Goal: Information Seeking & Learning: Learn about a topic

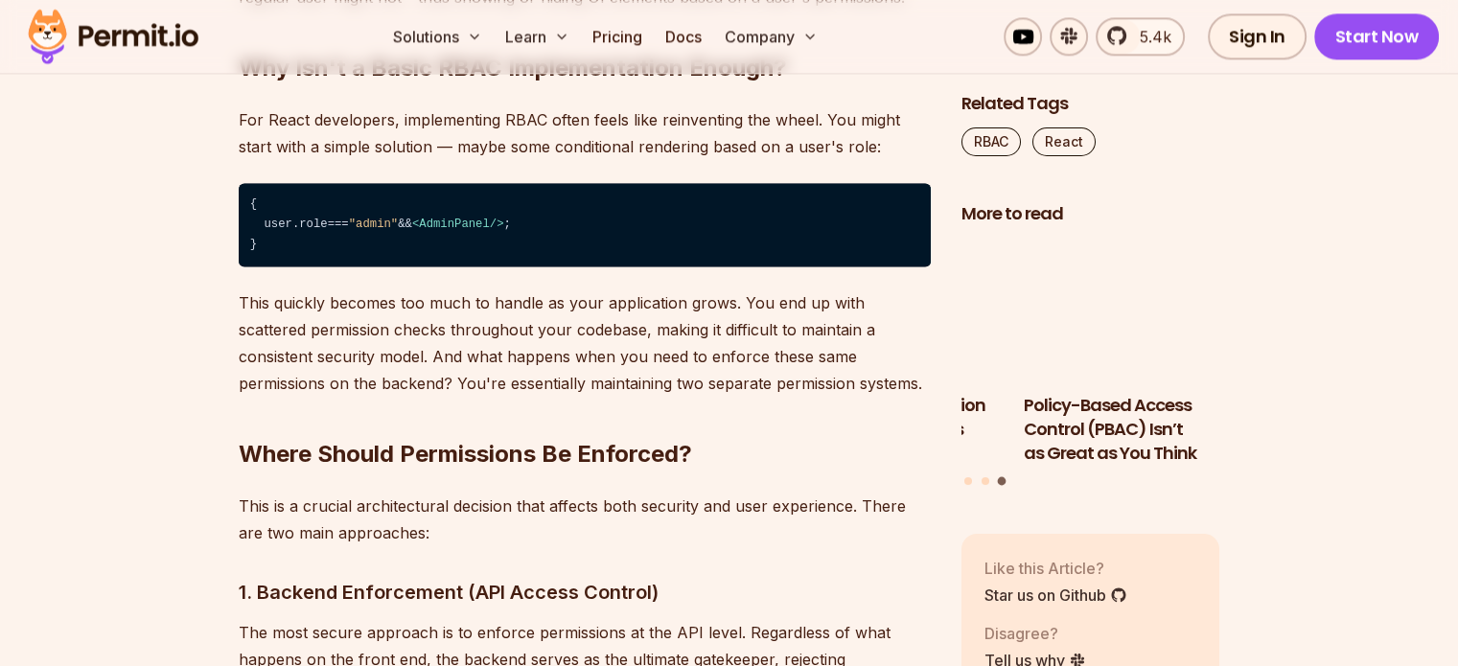
scroll to position [2557, 0]
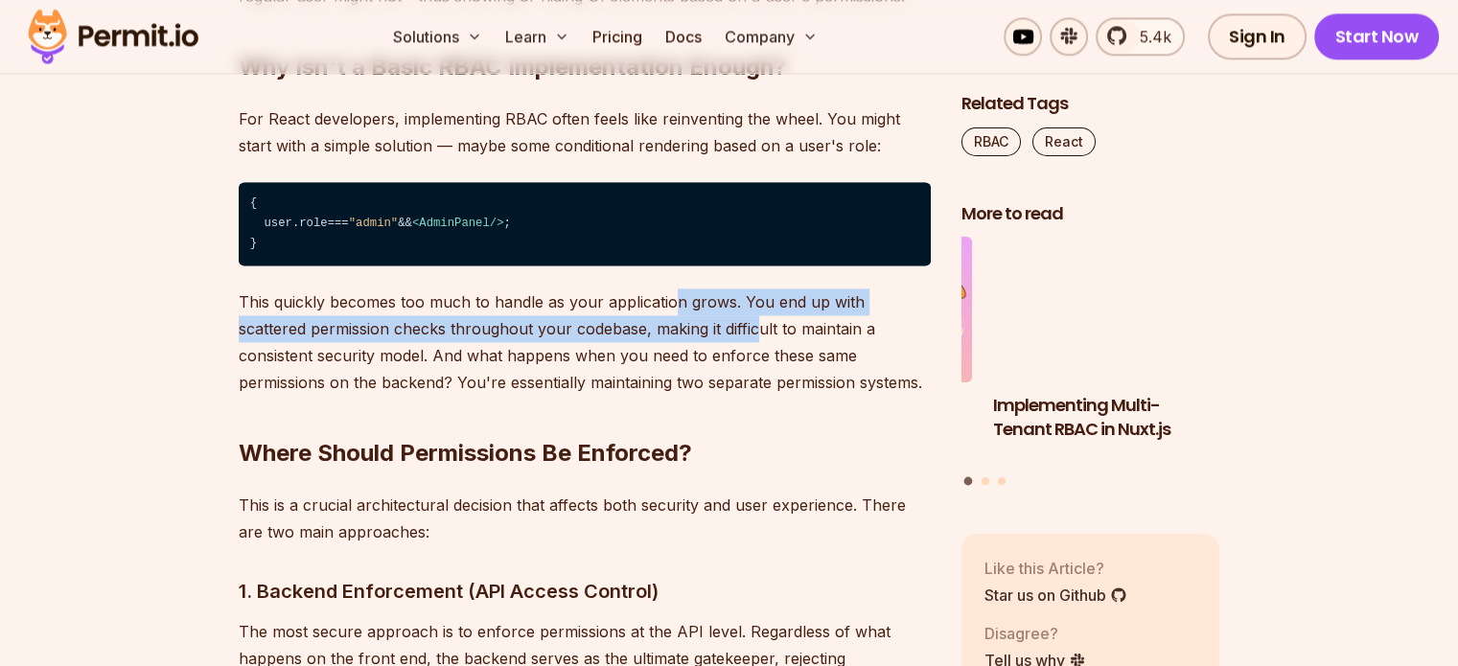
drag, startPoint x: 672, startPoint y: 293, endPoint x: 684, endPoint y: 325, distance: 34.0
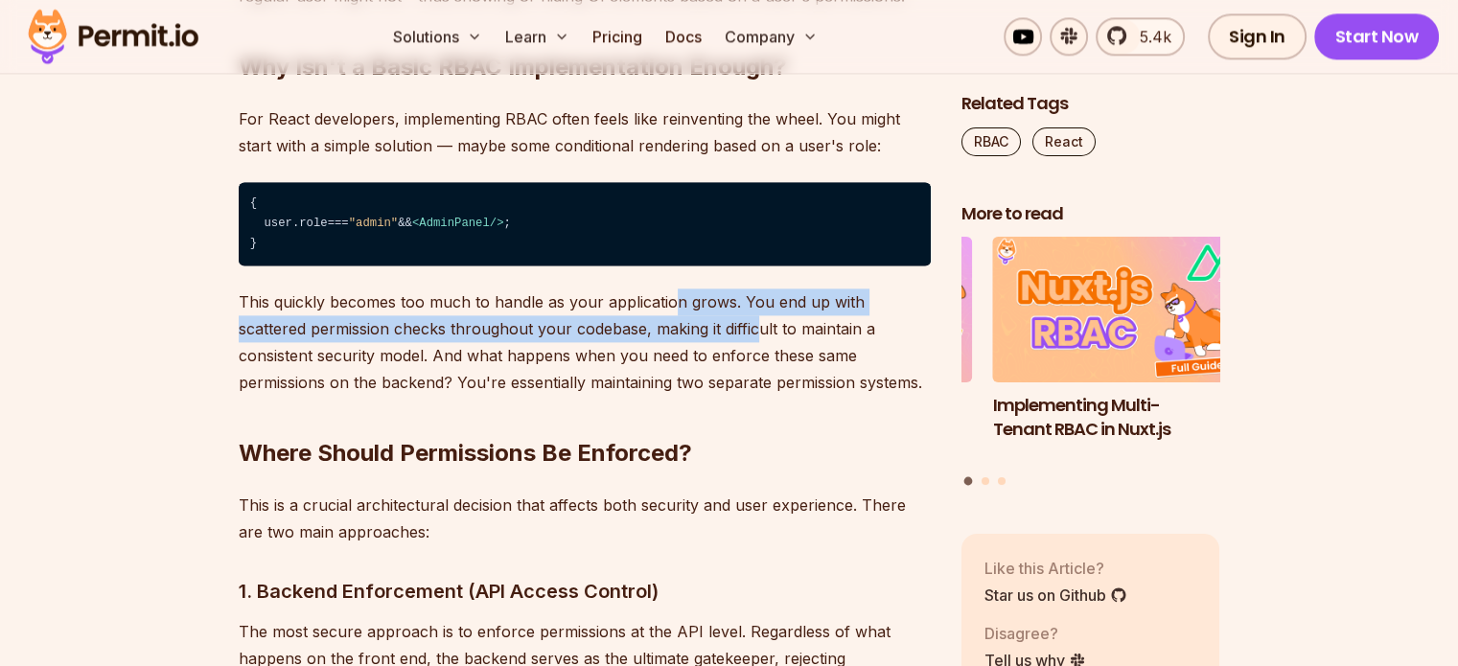
click at [684, 325] on p "This quickly becomes too much to handle as your application grows. You end up w…" at bounding box center [585, 341] width 692 height 107
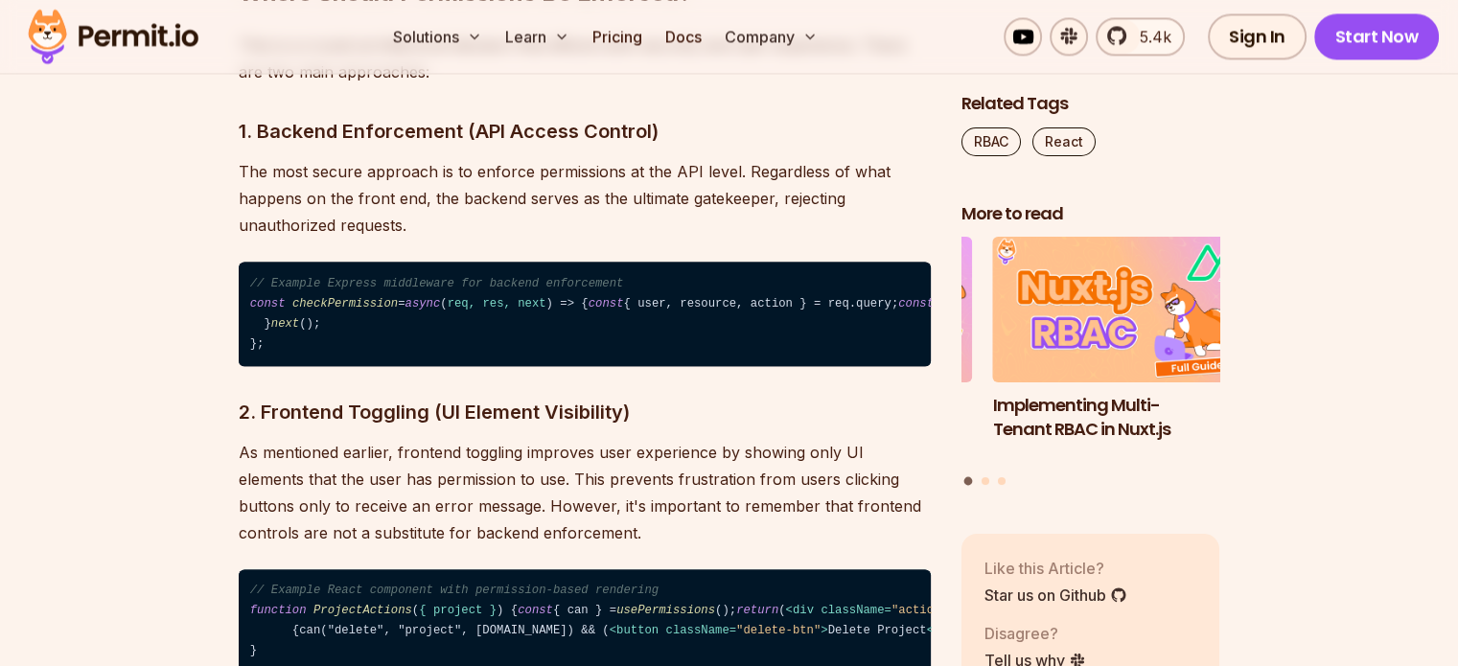
scroll to position [3021, 0]
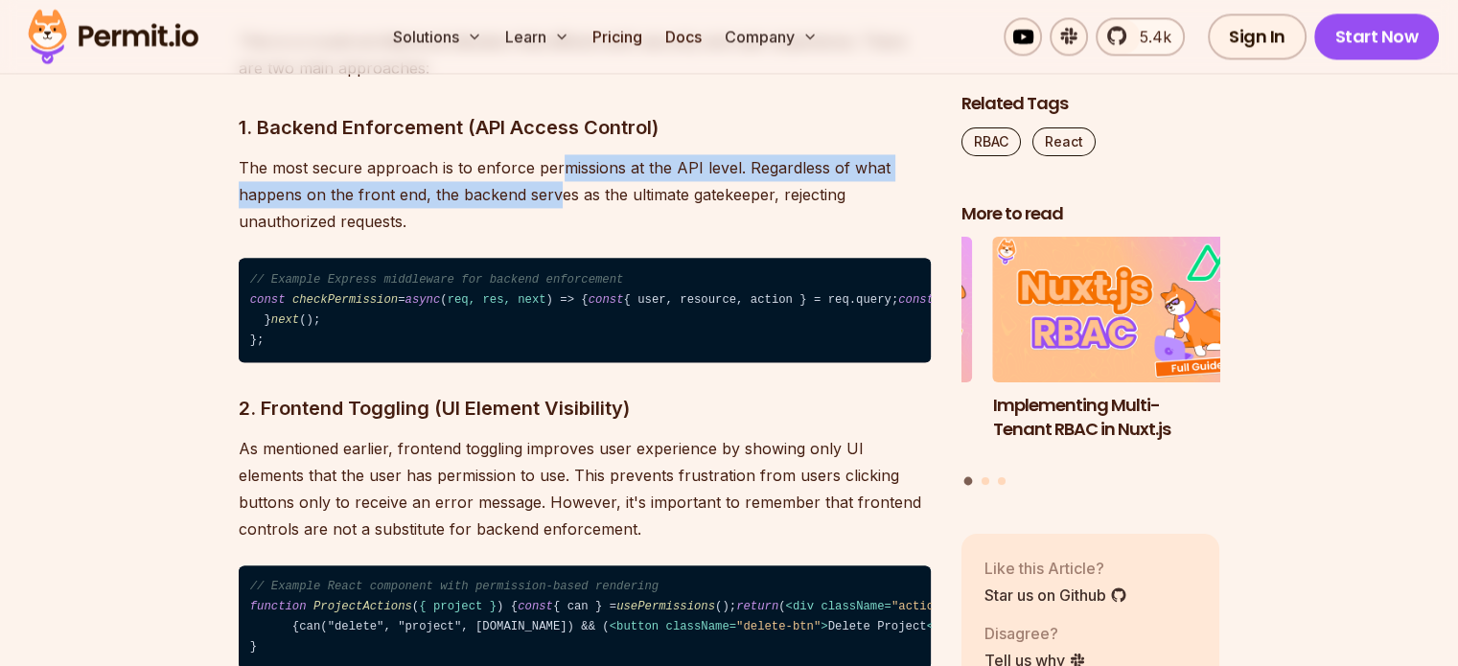
drag, startPoint x: 560, startPoint y: 149, endPoint x: 555, endPoint y: 197, distance: 49.1
click at [555, 197] on p "The most secure approach is to enforce permissions at the API level. Regardless…" at bounding box center [585, 194] width 692 height 81
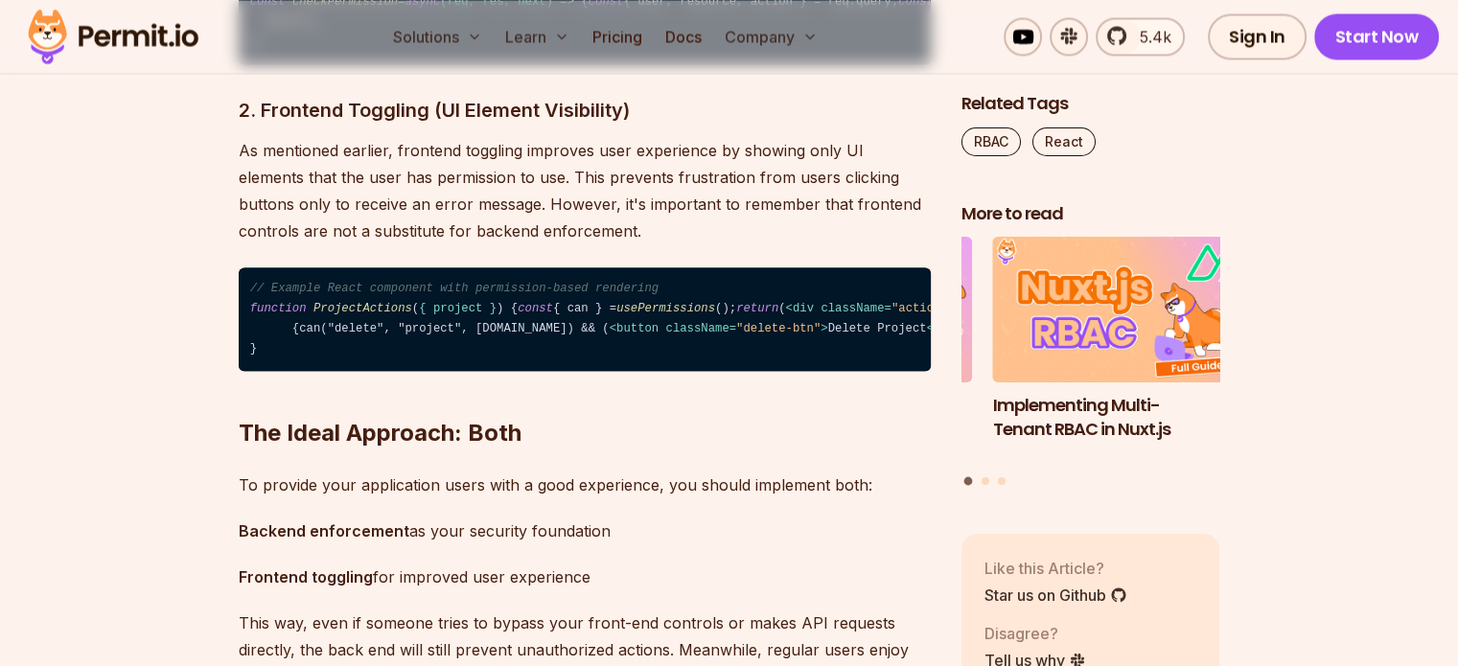
scroll to position [3323, 0]
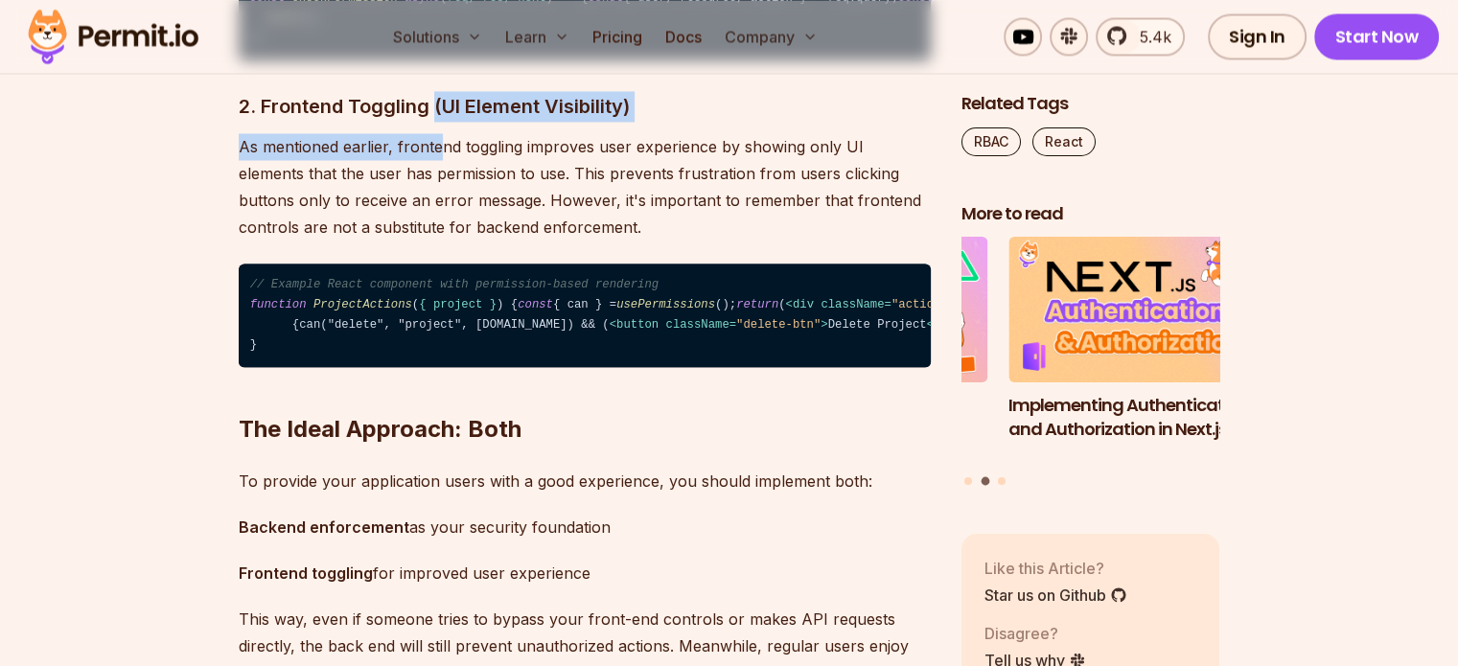
drag, startPoint x: 434, startPoint y: 264, endPoint x: 435, endPoint y: 308, distance: 44.1
click at [435, 241] on p "As mentioned earlier, frontend toggling improves user experience by showing onl…" at bounding box center [585, 186] width 692 height 107
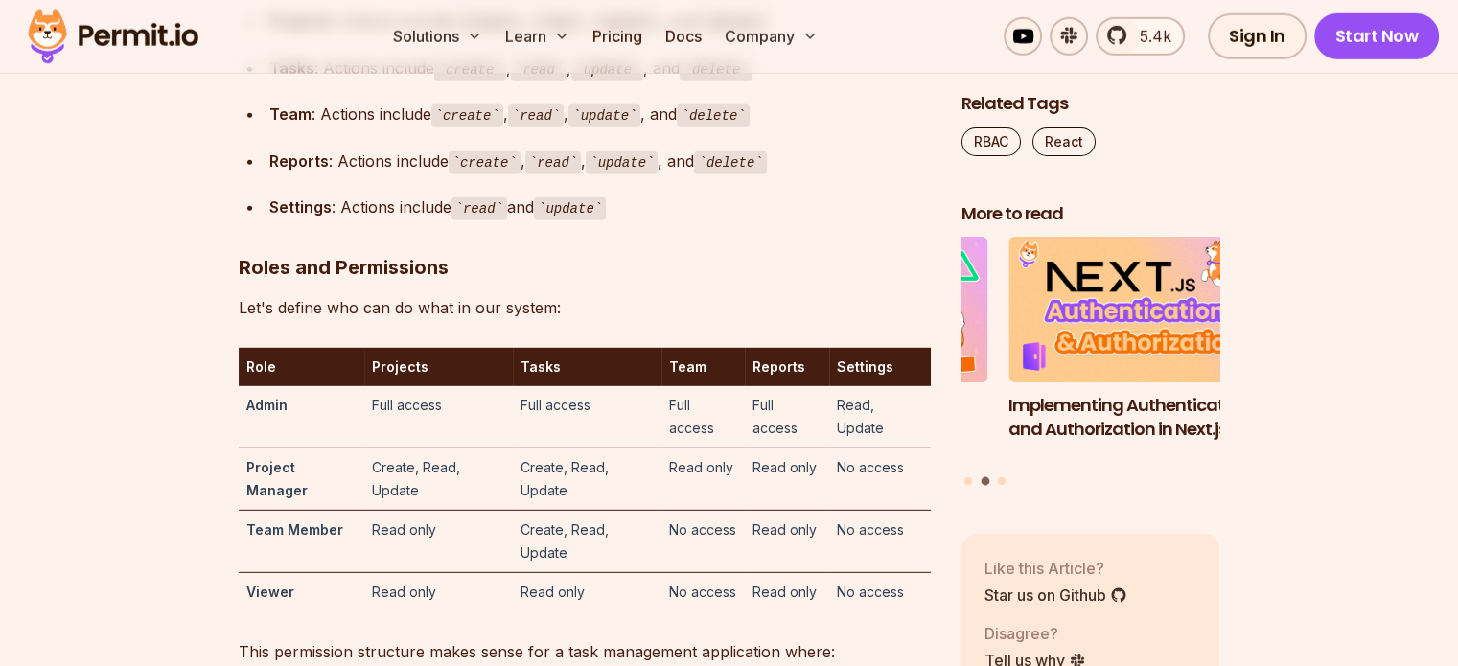
scroll to position [5474, 0]
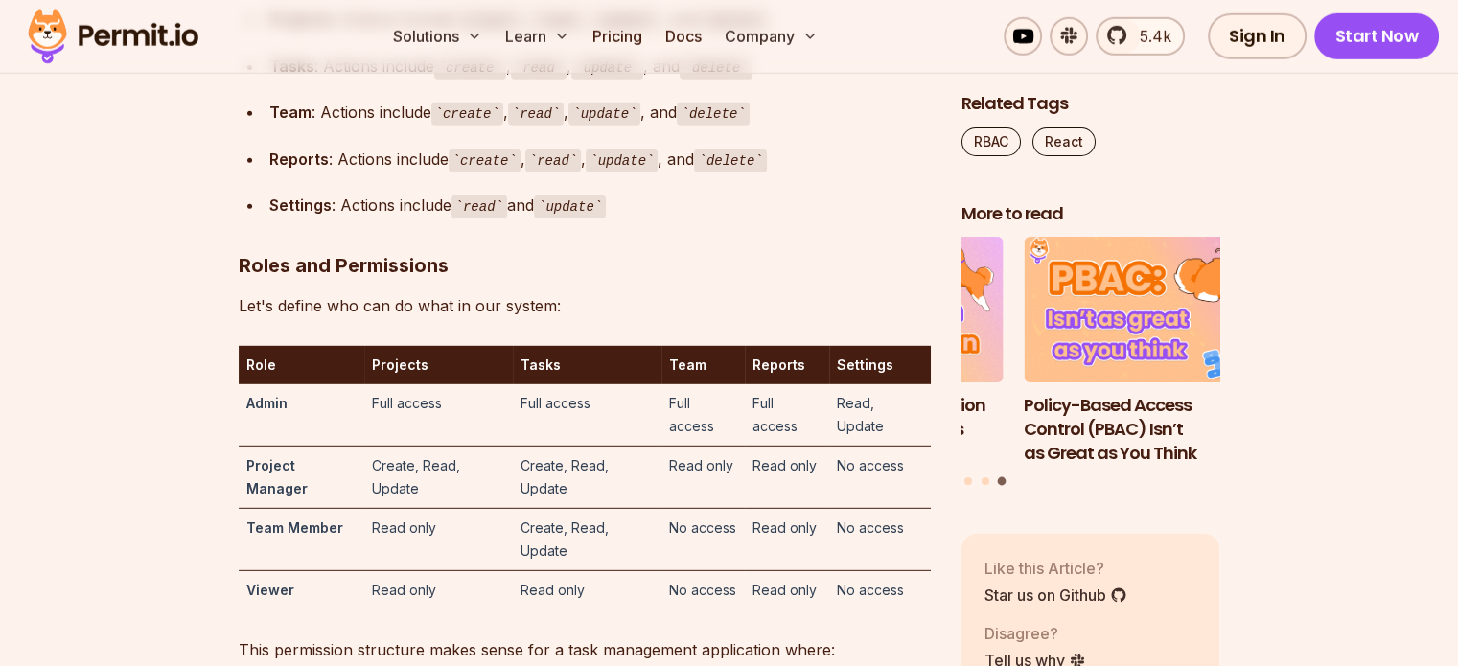
drag, startPoint x: 633, startPoint y: 326, endPoint x: 564, endPoint y: 336, distance: 69.8
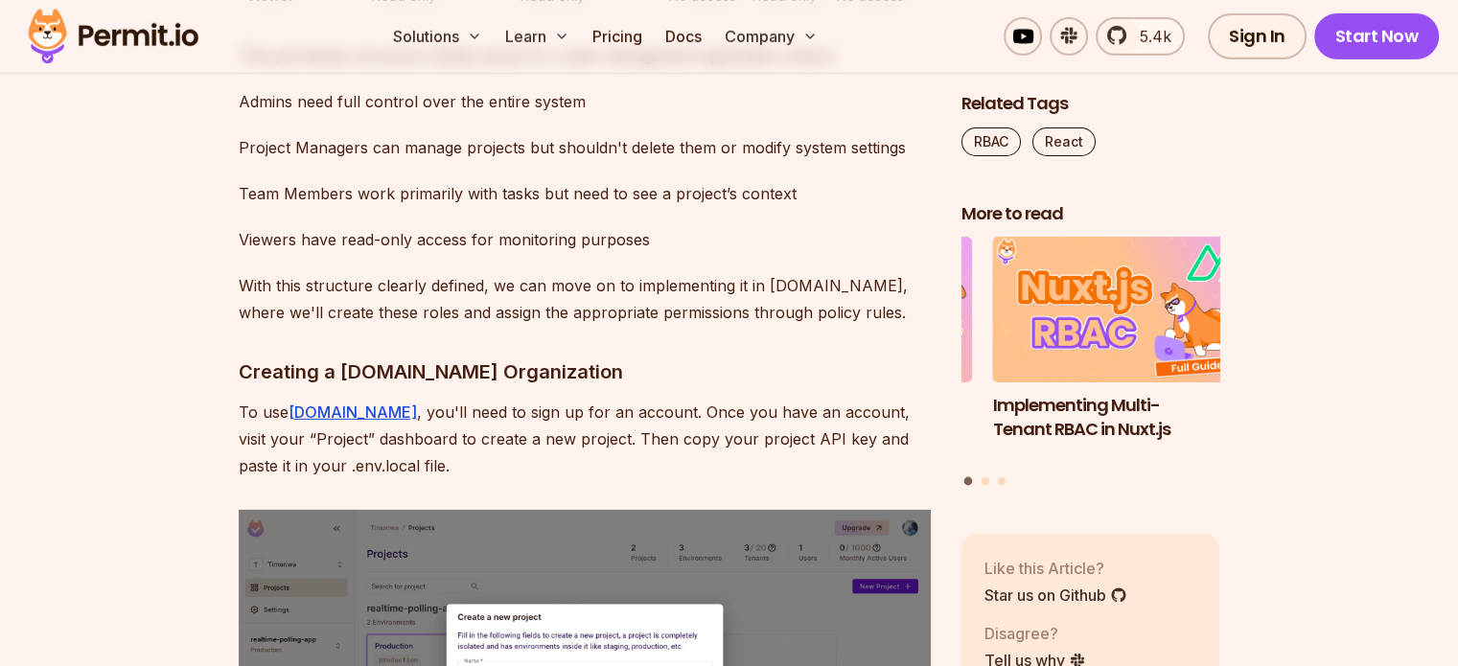
scroll to position [6069, 0]
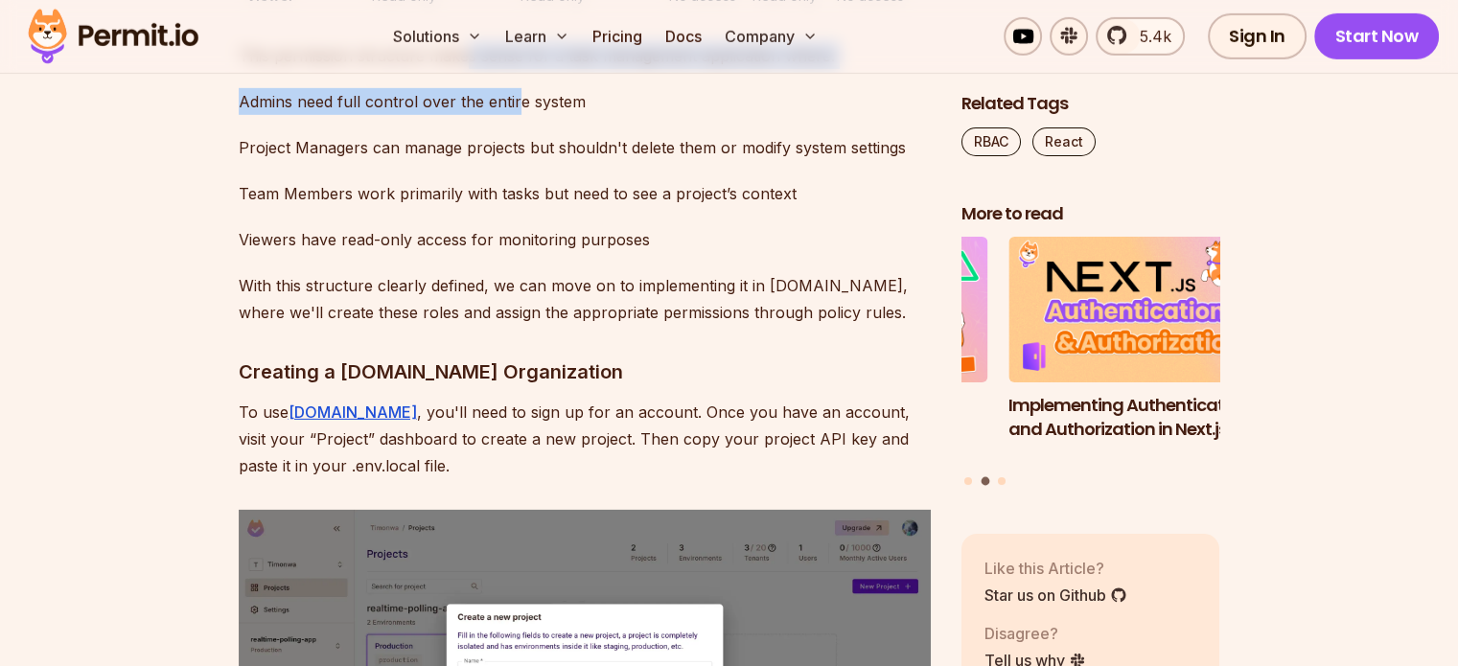
drag, startPoint x: 466, startPoint y: 406, endPoint x: 516, endPoint y: 451, distance: 67.2
click at [516, 115] on p "Admins need full control over the entire system" at bounding box center [585, 101] width 692 height 27
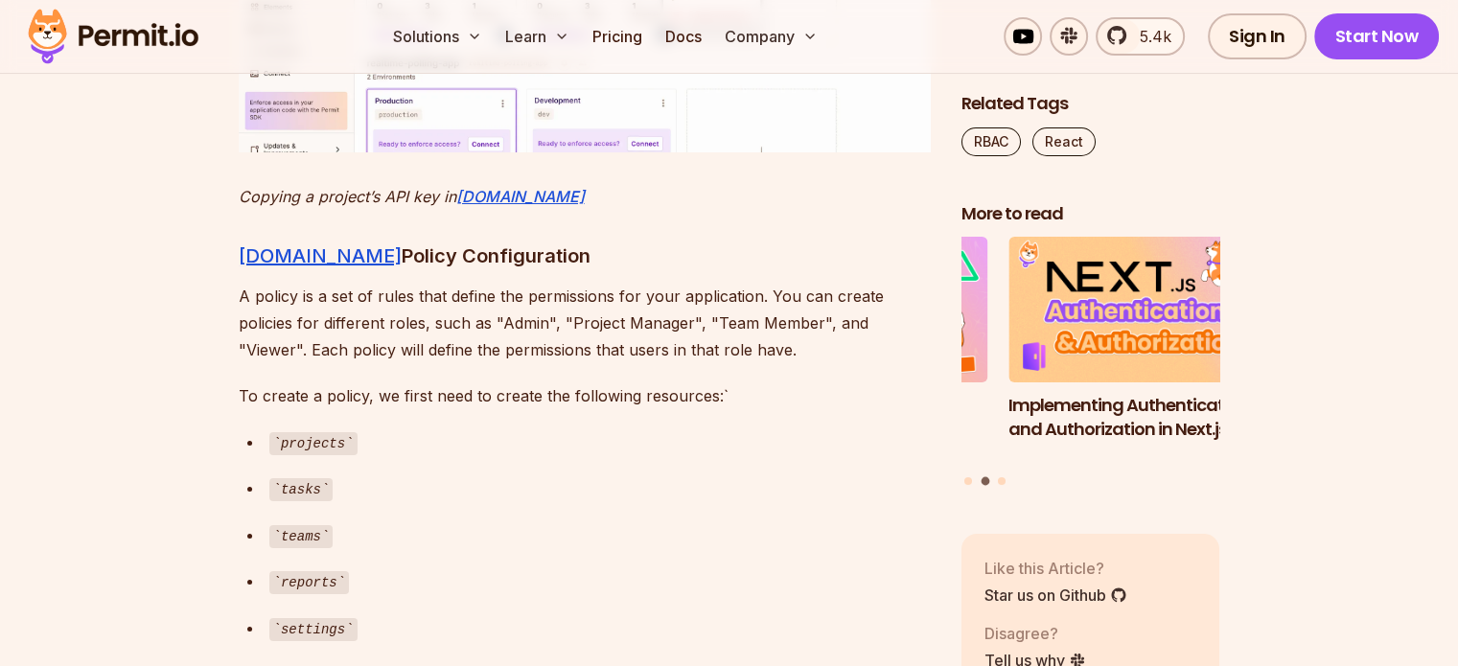
scroll to position [7263, 0]
